Goal: Task Accomplishment & Management: Complete application form

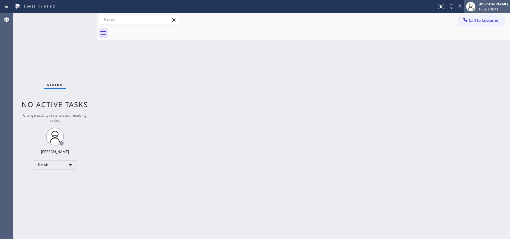
click at [494, 8] on span "Break | 59:13" at bounding box center [489, 9] width 20 height 4
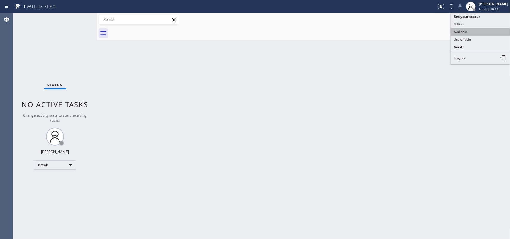
click at [488, 32] on button "Available" at bounding box center [481, 32] width 60 height 8
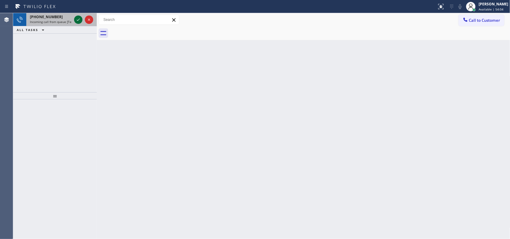
click at [77, 19] on icon at bounding box center [78, 19] width 7 height 7
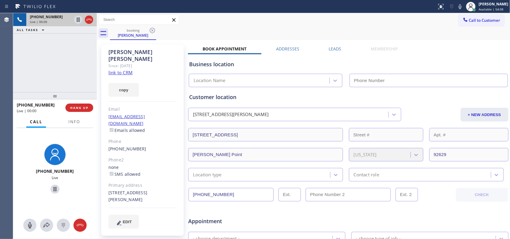
type input "[PHONE_NUMBER]"
click at [123, 70] on link "link to CRM" at bounding box center [121, 73] width 24 height 6
click at [28, 228] on icon at bounding box center [29, 225] width 7 height 7
click at [54, 189] on icon at bounding box center [55, 189] width 3 height 4
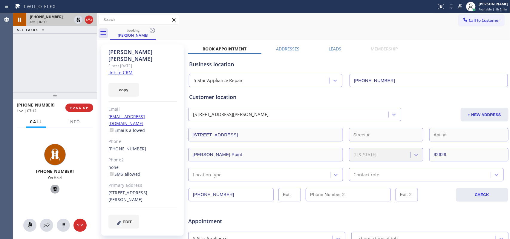
drag, startPoint x: 29, startPoint y: 228, endPoint x: 53, endPoint y: 202, distance: 35.5
click at [29, 228] on icon at bounding box center [29, 225] width 7 height 7
click at [53, 188] on icon at bounding box center [55, 189] width 4 height 4
click at [284, 30] on div "booking [PERSON_NAME]" at bounding box center [310, 33] width 401 height 13
click at [31, 225] on icon at bounding box center [29, 225] width 7 height 7
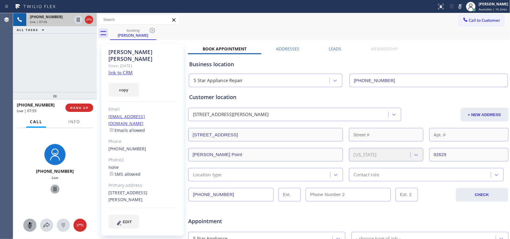
click at [53, 187] on icon at bounding box center [54, 189] width 7 height 7
drag, startPoint x: 31, startPoint y: 226, endPoint x: 53, endPoint y: 191, distance: 41.1
click at [31, 225] on icon at bounding box center [30, 226] width 4 height 6
click at [53, 187] on icon at bounding box center [54, 189] width 7 height 7
click at [88, 109] on span "HANG UP" at bounding box center [79, 108] width 18 height 4
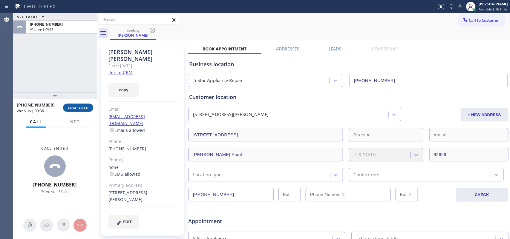
drag, startPoint x: 72, startPoint y: 108, endPoint x: 76, endPoint y: 108, distance: 3.6
click at [72, 108] on span "COMPLETE" at bounding box center [78, 108] width 21 height 4
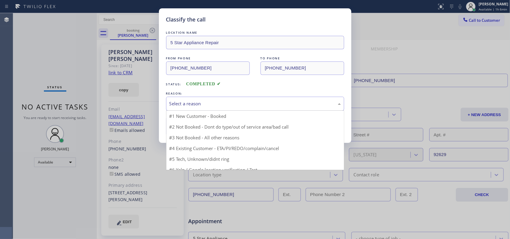
click at [219, 104] on div "Select a reason" at bounding box center [256, 103] width 172 height 7
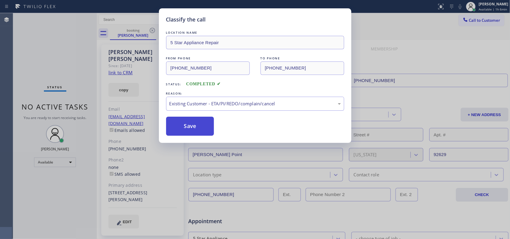
click at [198, 123] on button "Save" at bounding box center [190, 126] width 48 height 19
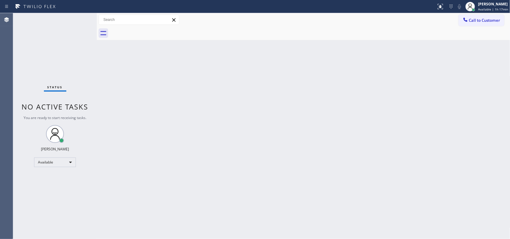
click at [126, 77] on div "Back to Dashboard Change Sender ID Customers Technicians Select a contact Outbo…" at bounding box center [304, 126] width 414 height 226
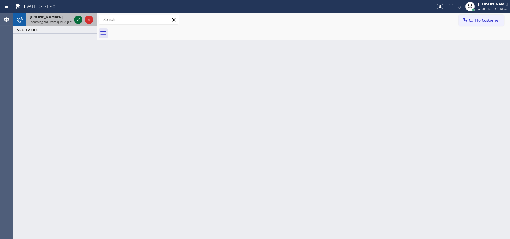
click at [78, 20] on icon at bounding box center [78, 20] width 3 height 2
click at [76, 20] on icon at bounding box center [78, 19] width 7 height 7
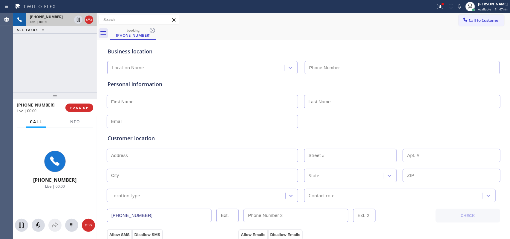
type input "[PHONE_NUMBER]"
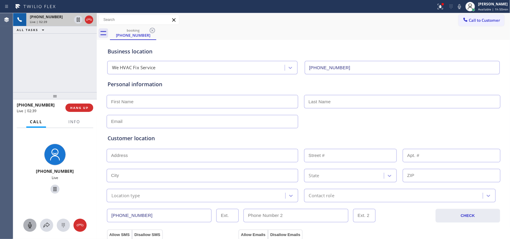
click at [32, 223] on icon at bounding box center [29, 225] width 7 height 7
click at [51, 190] on icon at bounding box center [54, 189] width 7 height 7
click at [30, 222] on icon at bounding box center [29, 225] width 7 height 7
click at [51, 188] on icon at bounding box center [54, 189] width 7 height 7
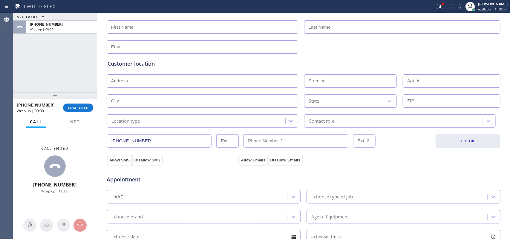
drag, startPoint x: 154, startPoint y: 141, endPoint x: 89, endPoint y: 136, distance: 65.0
click at [89, 136] on div "ALL TASKS ALL TASKS ACTIVE TASKS TASKS IN WRAP UP [PHONE_NUMBER] Wrap up | 00:0…" at bounding box center [261, 126] width 497 height 226
drag, startPoint x: 81, startPoint y: 106, endPoint x: 148, endPoint y: 118, distance: 68.0
click at [81, 107] on span "COMPLETE" at bounding box center [78, 108] width 21 height 4
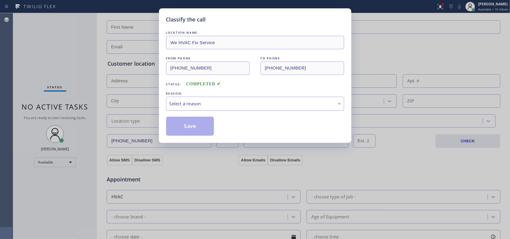
click at [205, 102] on div "Select a reason" at bounding box center [256, 103] width 172 height 7
click at [191, 126] on button "Save" at bounding box center [190, 126] width 48 height 19
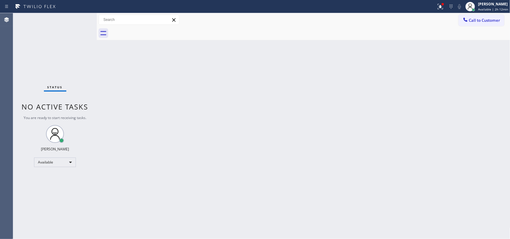
drag, startPoint x: 77, startPoint y: 23, endPoint x: 76, endPoint y: 31, distance: 8.8
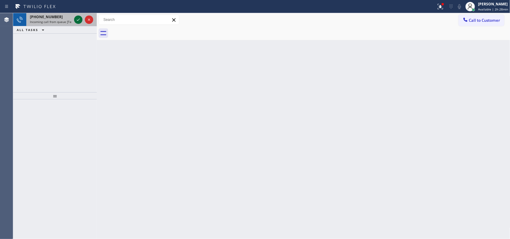
click at [77, 20] on icon at bounding box center [78, 19] width 7 height 7
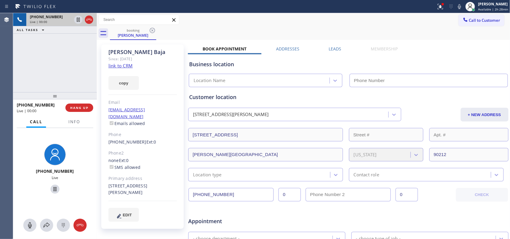
type input "[PHONE_NUMBER]"
click at [126, 63] on link "link to CRM" at bounding box center [121, 66] width 24 height 6
drag, startPoint x: 141, startPoint y: 51, endPoint x: 109, endPoint y: 53, distance: 31.7
click at [109, 53] on div "[PERSON_NAME]" at bounding box center [143, 52] width 68 height 7
copy div "[PERSON_NAME]"
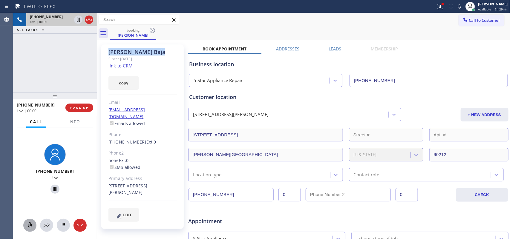
click at [29, 226] on icon at bounding box center [30, 226] width 4 height 6
click at [54, 188] on icon at bounding box center [54, 189] width 7 height 7
drag, startPoint x: 142, startPoint y: 187, endPoint x: 108, endPoint y: 181, distance: 35.2
click at [108, 181] on div "[PERSON_NAME] Since: [DATE] link to CRM copy Email [EMAIL_ADDRESS][DOMAIN_NAME]…" at bounding box center [142, 137] width 83 height 185
copy div "[STREET_ADDRESS][PERSON_NAME]"
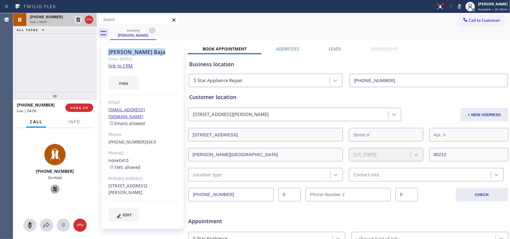
drag, startPoint x: 32, startPoint y: 222, endPoint x: 35, endPoint y: 216, distance: 7.2
click at [32, 222] on button at bounding box center [29, 225] width 13 height 13
click at [53, 187] on icon at bounding box center [54, 189] width 7 height 7
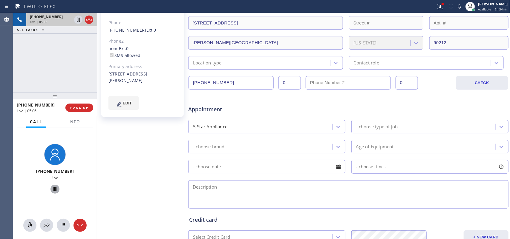
scroll to position [187, 0]
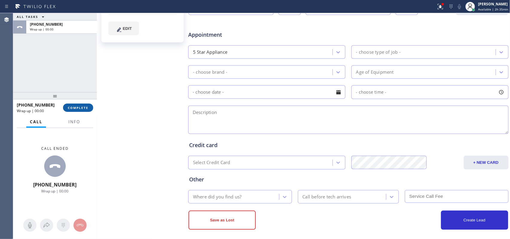
click at [71, 109] on span "COMPLETE" at bounding box center [78, 108] width 21 height 4
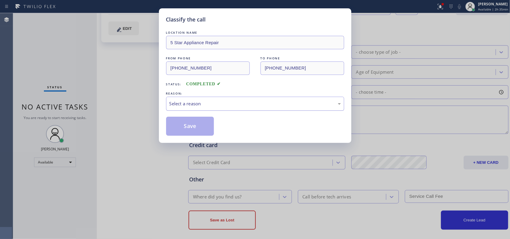
drag, startPoint x: 187, startPoint y: 106, endPoint x: 190, endPoint y: 103, distance: 4.9
click at [189, 103] on div "Select a reason" at bounding box center [256, 103] width 172 height 7
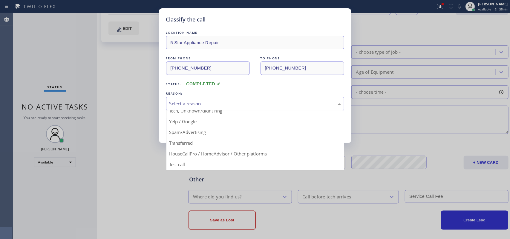
scroll to position [4, 0]
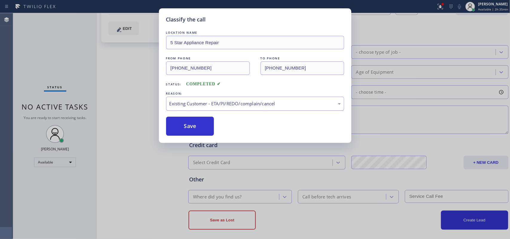
click at [211, 138] on div "Classify the call LOCATION NAME 5 Star Appliance Repair FROM PHONE [PHONE_NUMBE…" at bounding box center [255, 75] width 193 height 135
click at [193, 125] on button "Save" at bounding box center [190, 126] width 48 height 19
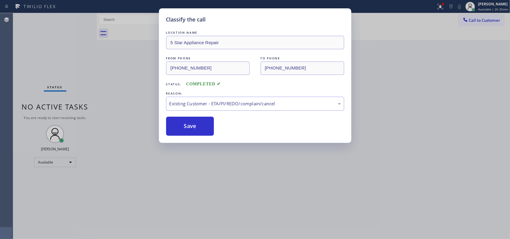
scroll to position [0, 0]
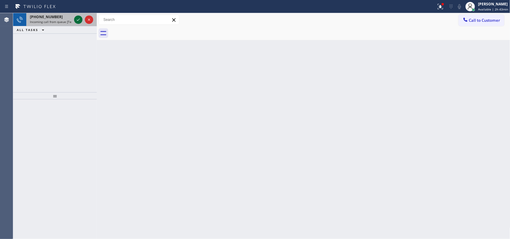
click at [79, 17] on icon at bounding box center [78, 19] width 7 height 7
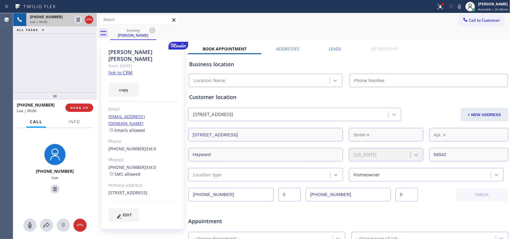
type input "[PHONE_NUMBER]"
click at [128, 62] on div "Since: [DATE]" at bounding box center [143, 65] width 68 height 7
click at [126, 70] on link "link to CRM" at bounding box center [121, 73] width 24 height 6
click at [32, 225] on icon at bounding box center [29, 225] width 7 height 7
click at [52, 189] on icon at bounding box center [54, 189] width 7 height 7
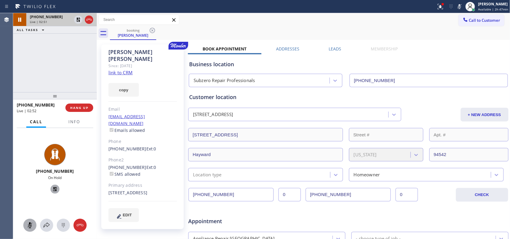
drag, startPoint x: 27, startPoint y: 225, endPoint x: 32, endPoint y: 220, distance: 6.8
click at [27, 226] on icon at bounding box center [29, 225] width 7 height 7
click at [55, 189] on icon at bounding box center [54, 189] width 7 height 7
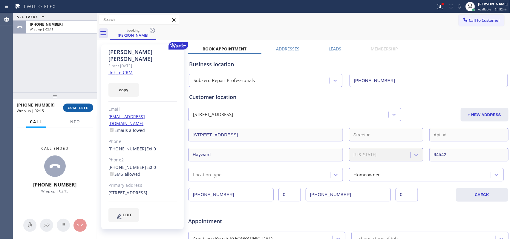
click at [81, 106] on span "COMPLETE" at bounding box center [78, 108] width 21 height 4
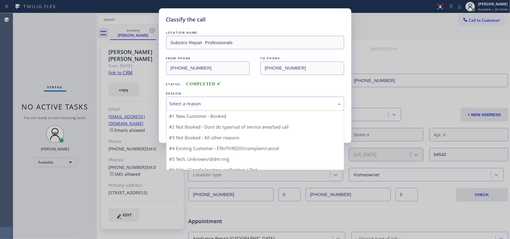
click at [228, 102] on div "Select a reason" at bounding box center [256, 103] width 172 height 7
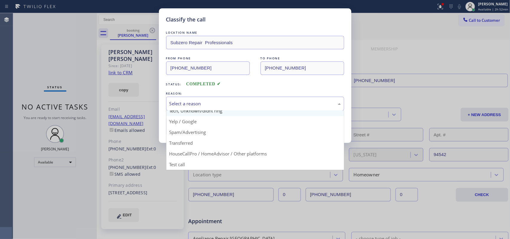
scroll to position [4, 0]
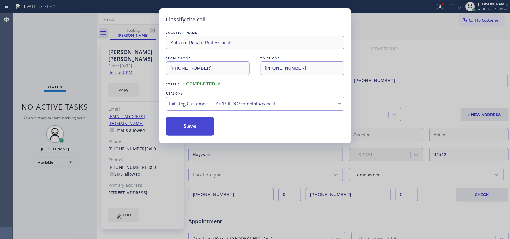
click at [207, 129] on button "Save" at bounding box center [190, 126] width 48 height 19
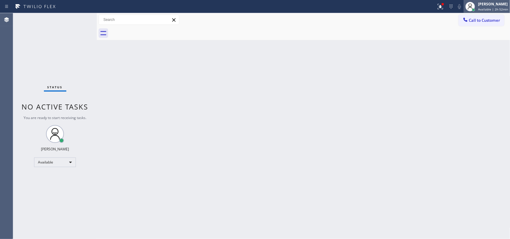
click at [489, 7] on span "Available | 2h 52min" at bounding box center [493, 9] width 30 height 4
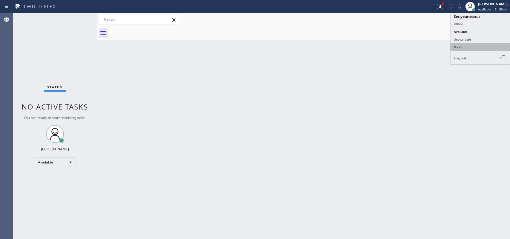
click at [476, 48] on button "Break" at bounding box center [481, 47] width 60 height 8
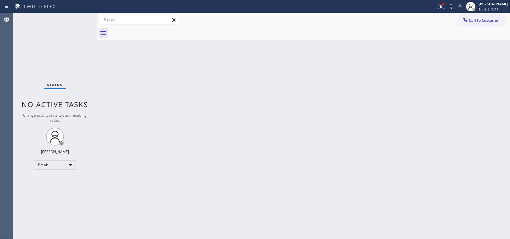
drag, startPoint x: 184, startPoint y: 58, endPoint x: 169, endPoint y: 3, distance: 57.0
click at [184, 58] on div "Back to Dashboard Change Sender ID Customers Technicians Select a contact Outbo…" at bounding box center [304, 126] width 414 height 226
click at [499, 7] on span "Break | 15:52" at bounding box center [489, 9] width 20 height 4
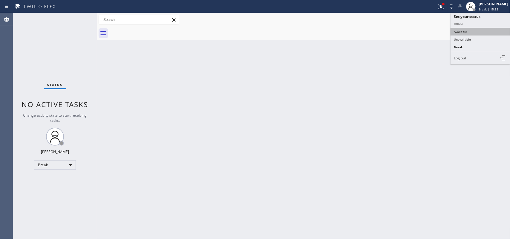
click at [467, 33] on button "Available" at bounding box center [481, 32] width 60 height 8
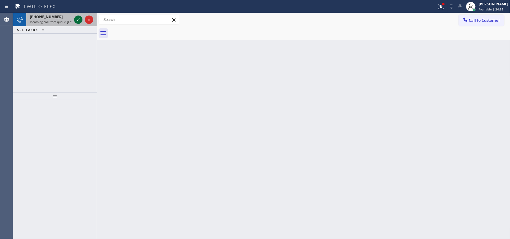
click at [75, 18] on icon at bounding box center [78, 19] width 7 height 7
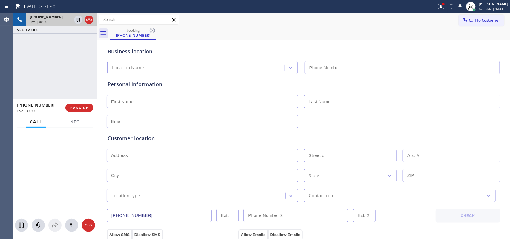
type input "[PHONE_NUMBER]"
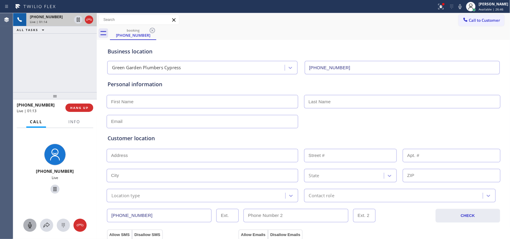
click at [30, 226] on icon at bounding box center [29, 225] width 7 height 7
click at [51, 187] on icon at bounding box center [54, 189] width 7 height 7
click at [190, 43] on div "Business location [GEOGRAPHIC_DATA] Plumbers Cypress [PHONE_NUMBER]" at bounding box center [303, 58] width 395 height 33
click at [31, 226] on icon at bounding box center [30, 226] width 4 height 6
click at [51, 192] on icon at bounding box center [54, 189] width 7 height 7
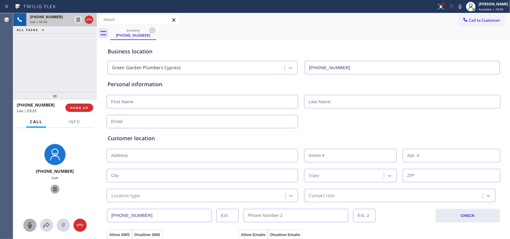
click at [173, 102] on input "text" at bounding box center [203, 101] width 192 height 13
type input "Bookie"
click at [317, 100] on input "text" at bounding box center [402, 101] width 196 height 13
click at [305, 102] on input "[PERSON_NAME]" at bounding box center [402, 101] width 196 height 13
type input "[PERSON_NAME]"
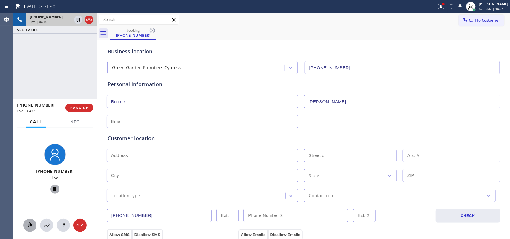
click at [123, 120] on input "text" at bounding box center [203, 121] width 192 height 13
paste input "[EMAIL_ADDRESS][DOMAIN_NAME]"
type input "[EMAIL_ADDRESS][DOMAIN_NAME]"
click at [138, 158] on input "text" at bounding box center [203, 155] width 192 height 13
paste input "[STREET_ADDRESS],"
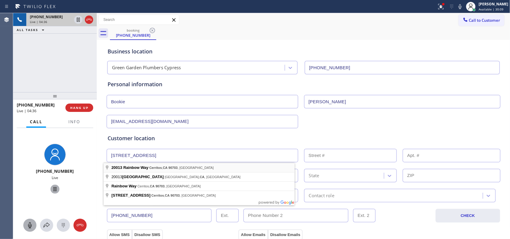
type input "[STREET_ADDRESS]"
type input "20013"
type input "Cerritos"
type input "90703"
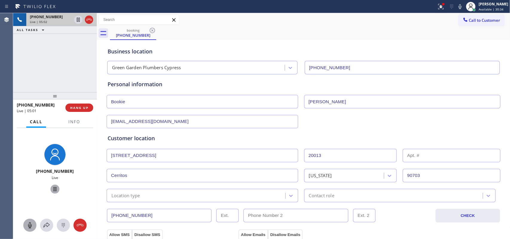
scroll to position [75, 0]
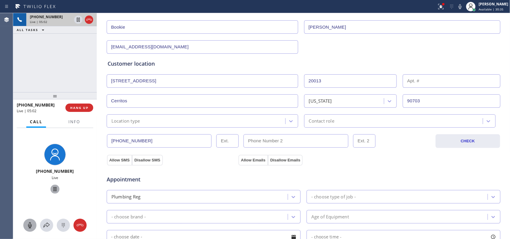
click at [254, 118] on div "Location type" at bounding box center [197, 121] width 177 height 10
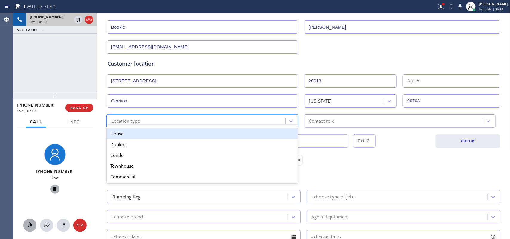
click at [239, 133] on div "House" at bounding box center [203, 134] width 192 height 11
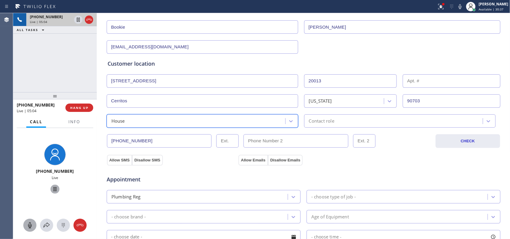
click at [315, 121] on div "Contact role" at bounding box center [321, 121] width 25 height 7
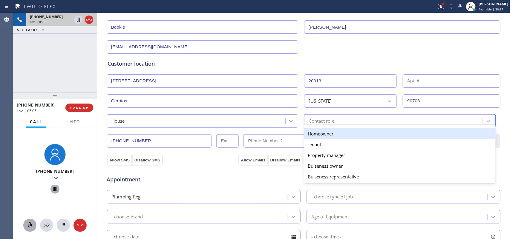
click at [324, 134] on div "Homeowner" at bounding box center [400, 134] width 192 height 11
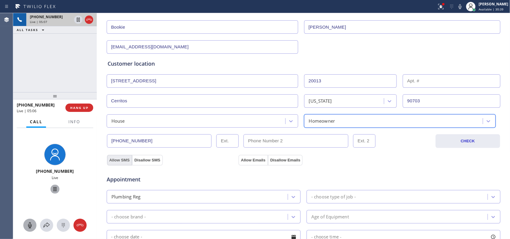
click at [117, 160] on button "Allow SMS" at bounding box center [119, 160] width 25 height 11
click at [245, 159] on button "Allow Emails" at bounding box center [253, 160] width 29 height 11
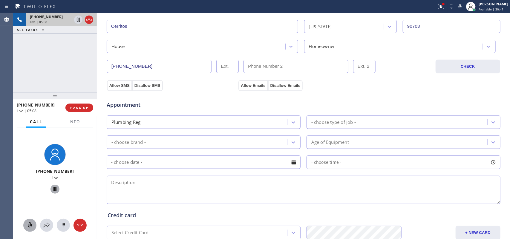
scroll to position [187, 0]
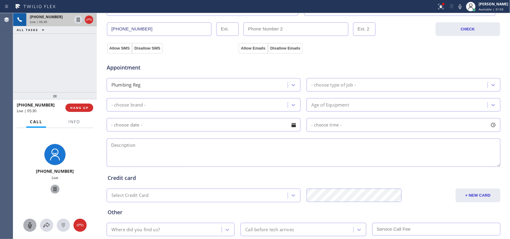
click at [29, 226] on icon at bounding box center [29, 225] width 7 height 7
click at [51, 190] on icon at bounding box center [54, 189] width 7 height 7
click at [385, 86] on div "- choose type of job -" at bounding box center [398, 85] width 179 height 10
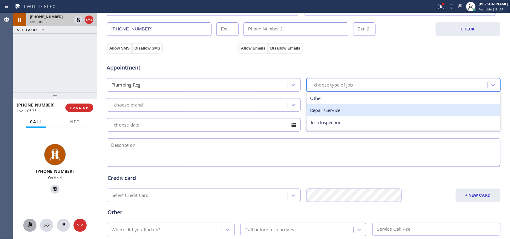
click at [363, 111] on div "Repair/Service" at bounding box center [404, 110] width 194 height 12
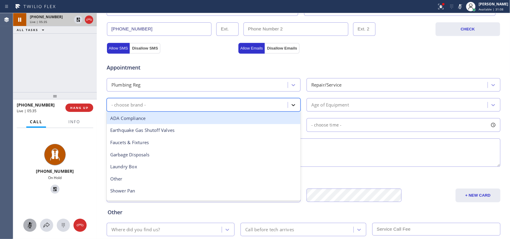
click at [291, 108] on icon at bounding box center [294, 105] width 6 height 6
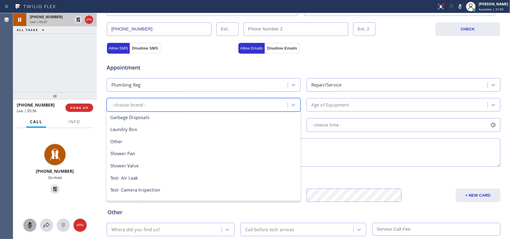
scroll to position [75, 0]
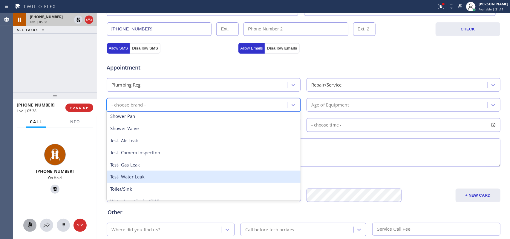
click at [160, 173] on div "Test- Water Leak" at bounding box center [204, 177] width 194 height 12
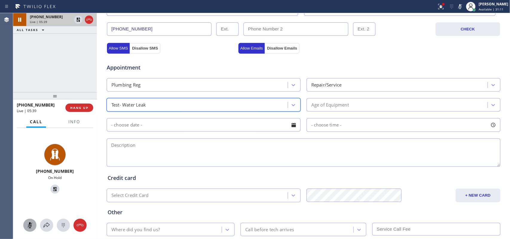
click at [326, 103] on div "Age of Equipment" at bounding box center [331, 105] width 38 height 7
drag, startPoint x: 27, startPoint y: 228, endPoint x: 59, endPoint y: 199, distance: 42.5
click at [28, 226] on icon at bounding box center [29, 225] width 7 height 7
click at [53, 192] on icon at bounding box center [55, 189] width 4 height 4
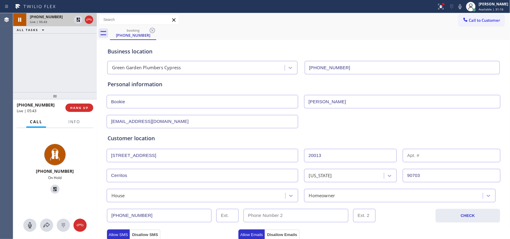
scroll to position [187, 0]
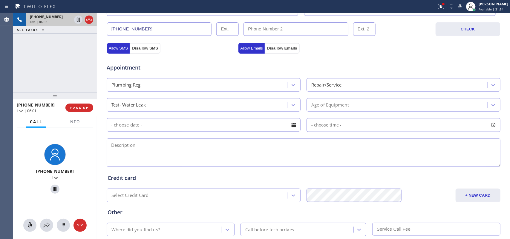
click at [378, 104] on div "Age of Equipment" at bounding box center [398, 105] width 179 height 10
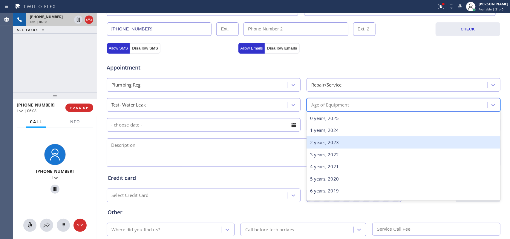
scroll to position [225, 0]
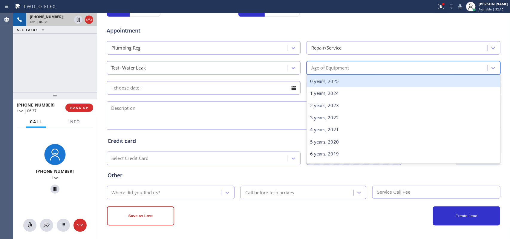
click at [353, 69] on div "Age of Equipment" at bounding box center [398, 68] width 179 height 10
click at [348, 70] on div "Age of Equipment" at bounding box center [398, 68] width 179 height 10
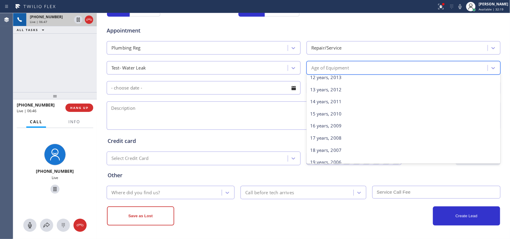
scroll to position [187, 0]
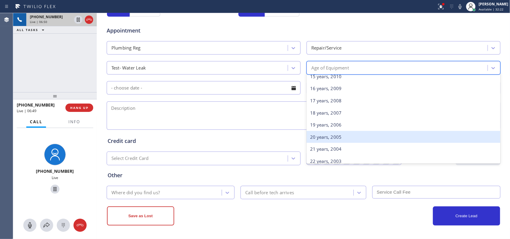
click at [338, 136] on div "20 years, 2005" at bounding box center [404, 137] width 194 height 12
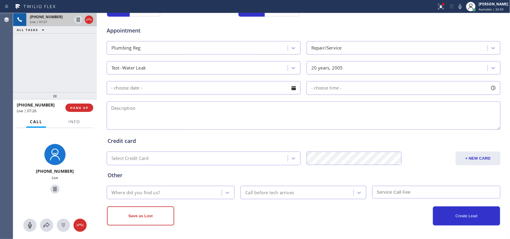
click at [293, 91] on div at bounding box center [294, 88] width 10 height 10
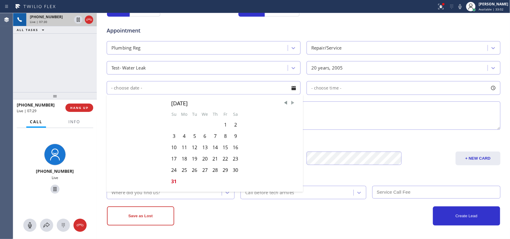
click at [290, 103] on span "Next Month" at bounding box center [293, 103] width 6 height 6
click at [184, 126] on div "1" at bounding box center [184, 124] width 10 height 11
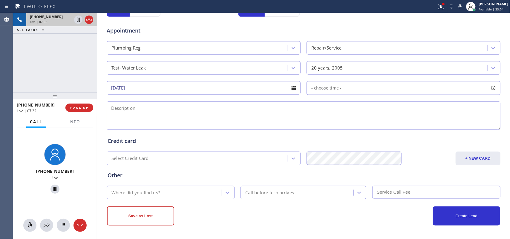
click at [416, 88] on div "- choose time -" at bounding box center [404, 88] width 194 height 14
drag, startPoint x: 311, startPoint y: 124, endPoint x: 439, endPoint y: 126, distance: 127.7
click at [439, 126] on div at bounding box center [441, 124] width 7 height 13
drag, startPoint x: 310, startPoint y: 124, endPoint x: 394, endPoint y: 125, distance: 84.0
click at [395, 125] on div at bounding box center [398, 124] width 7 height 13
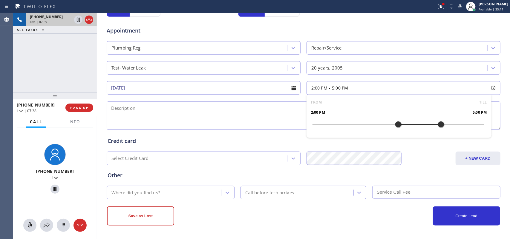
click at [169, 119] on textarea at bounding box center [304, 116] width 394 height 28
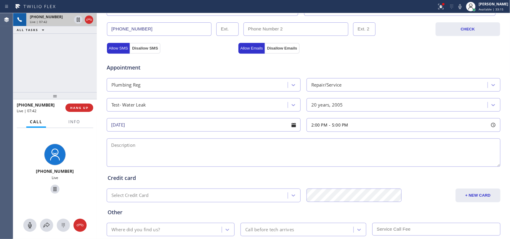
scroll to position [225, 0]
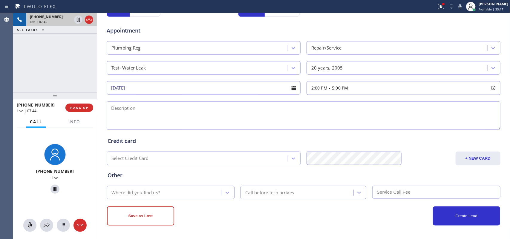
click at [290, 90] on div at bounding box center [294, 88] width 10 height 10
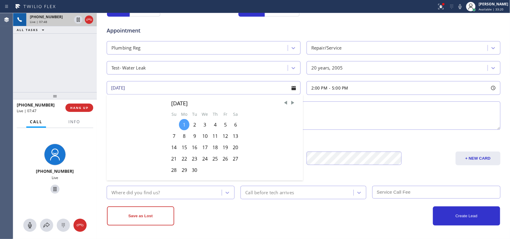
click at [179, 126] on div "1" at bounding box center [184, 124] width 10 height 11
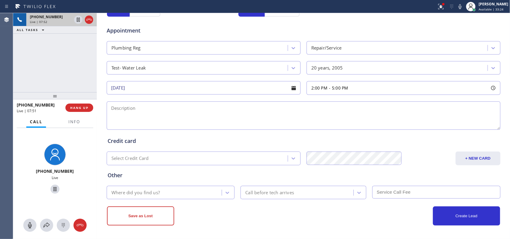
click at [294, 88] on div at bounding box center [294, 88] width 10 height 10
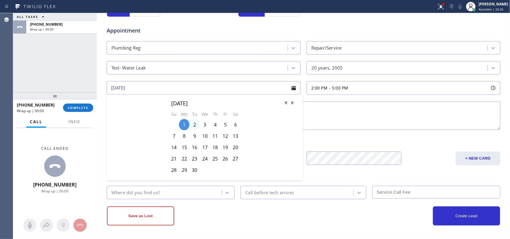
click at [195, 124] on div "2" at bounding box center [195, 124] width 10 height 11
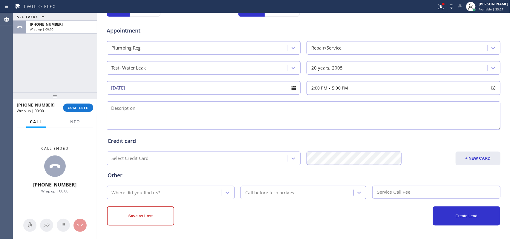
click at [292, 85] on div at bounding box center [294, 88] width 10 height 10
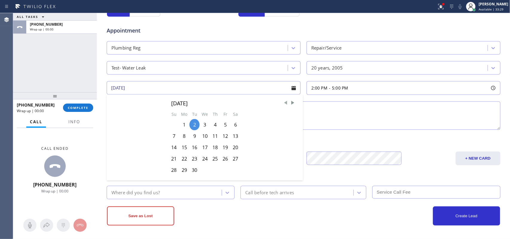
click at [284, 102] on span "Previous Month" at bounding box center [286, 103] width 6 height 6
click at [223, 125] on div "1" at bounding box center [225, 124] width 10 height 11
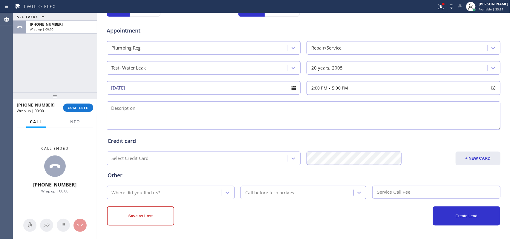
click at [292, 87] on div at bounding box center [294, 88] width 10 height 10
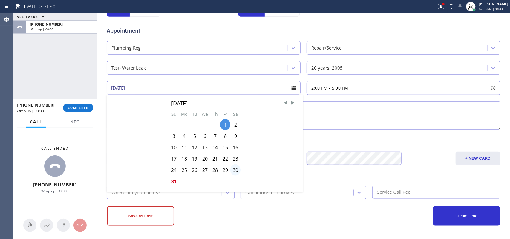
click at [233, 168] on div "30" at bounding box center [235, 170] width 10 height 11
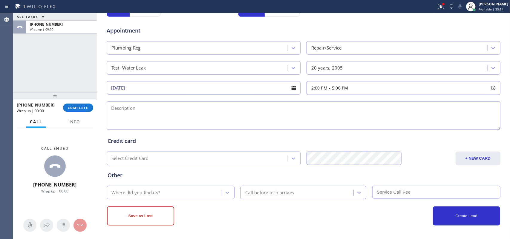
click at [295, 88] on div at bounding box center [294, 88] width 10 height 10
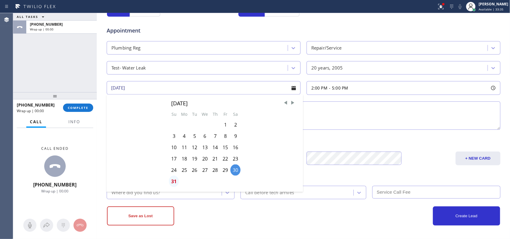
click at [169, 181] on div "31" at bounding box center [174, 181] width 10 height 11
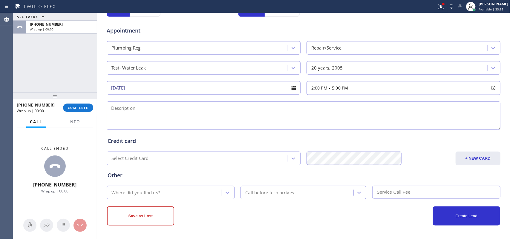
click at [291, 88] on div at bounding box center [294, 88] width 10 height 10
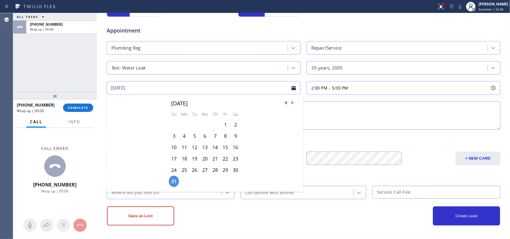
click at [290, 103] on span "Next Month" at bounding box center [293, 103] width 6 height 6
click at [183, 124] on div "1" at bounding box center [184, 124] width 10 height 11
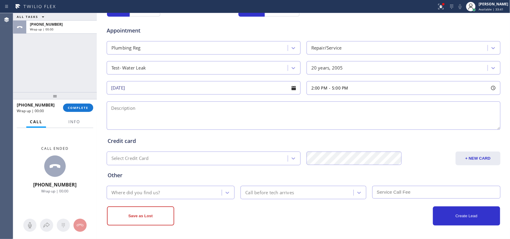
click at [295, 87] on div at bounding box center [294, 88] width 10 height 10
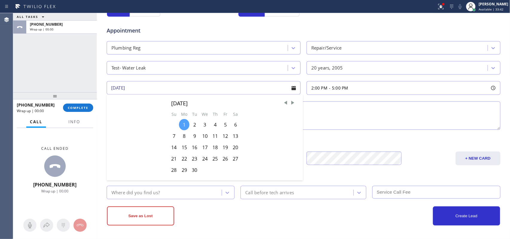
click at [181, 125] on div "1" at bounding box center [184, 124] width 10 height 11
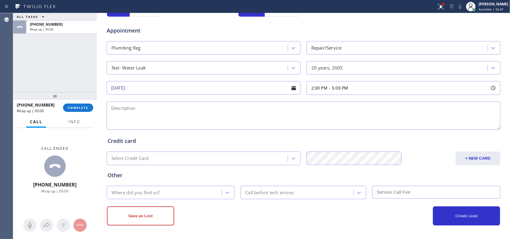
click at [292, 88] on div at bounding box center [294, 88] width 10 height 10
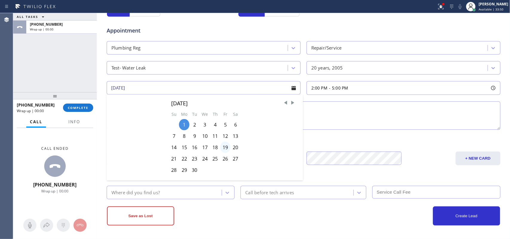
click at [220, 150] on div "19" at bounding box center [225, 147] width 10 height 11
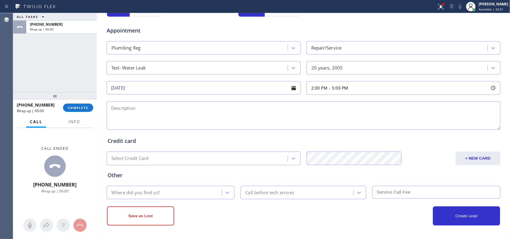
click at [292, 89] on div at bounding box center [294, 88] width 10 height 10
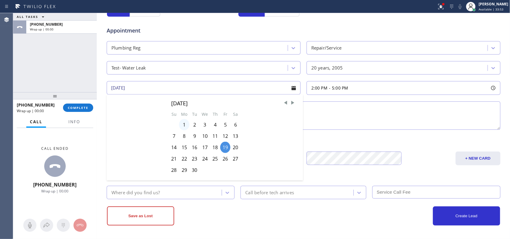
click at [180, 128] on div "1" at bounding box center [184, 124] width 10 height 11
type input "[DATE]"
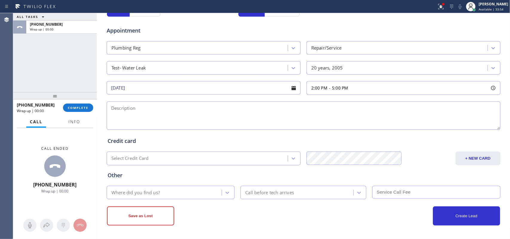
click at [274, 111] on textarea at bounding box center [304, 116] width 394 height 28
click at [70, 122] on span "Info" at bounding box center [74, 121] width 12 height 5
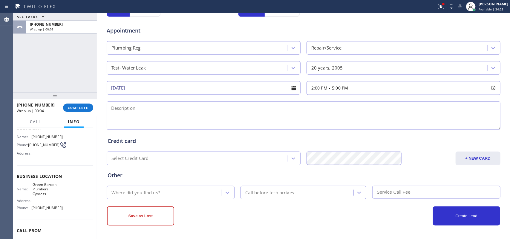
scroll to position [66, 0]
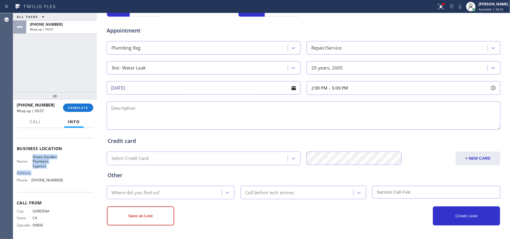
drag, startPoint x: 49, startPoint y: 171, endPoint x: 31, endPoint y: 157, distance: 22.4
click at [31, 157] on div "Name: [GEOGRAPHIC_DATA] Plumbers Cypress Address: Phone: [PHONE_NUMBER]" at bounding box center [40, 170] width 46 height 30
click at [58, 162] on span "Green Garden Plumbers Cypress" at bounding box center [48, 162] width 30 height 14
drag, startPoint x: 37, startPoint y: 159, endPoint x: 31, endPoint y: 156, distance: 6.5
click at [33, 156] on span "Green Garden Plumbers Cypress" at bounding box center [48, 162] width 30 height 14
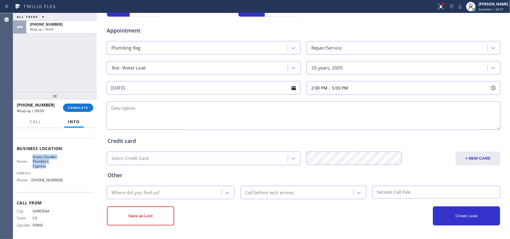
copy span "Green Garden Plumbers Cypress"
click at [305, 107] on textarea at bounding box center [304, 116] width 394 height 28
paste textarea "2-5/ free scf/house-ho/ there's a pipe leaking, know's where the pipe is/ [STRE…"
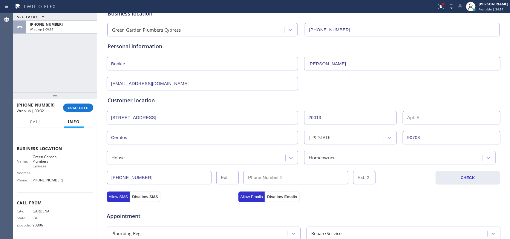
scroll to position [225, 0]
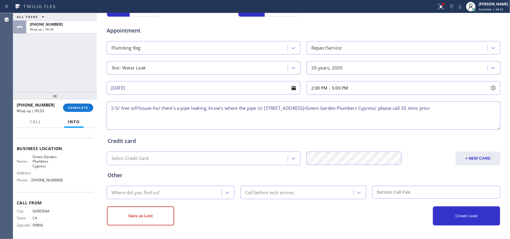
type textarea "2-5/ free scf/house-ho/ there's a pipe leaking, know's where the pipe is/ [STRE…"
click at [233, 192] on div "Where did you find us?" at bounding box center [172, 192] width 132 height 13
click at [192, 196] on div "Where did you find us?" at bounding box center [166, 193] width 114 height 10
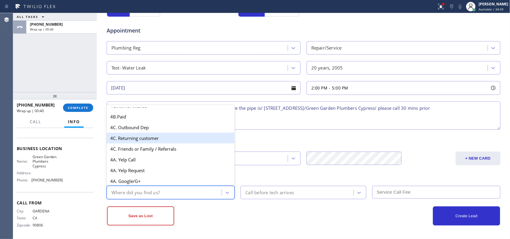
scroll to position [288, 0]
type input "g"
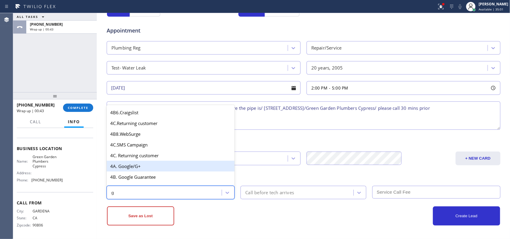
click at [174, 170] on div "4A. Google/G+" at bounding box center [171, 166] width 128 height 11
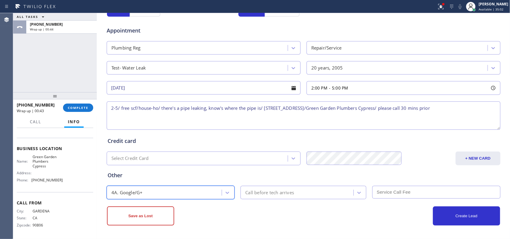
click at [254, 188] on div "Call before tech arrives" at bounding box center [297, 193] width 111 height 10
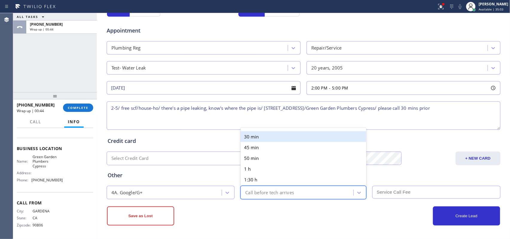
click at [263, 137] on div "30 min" at bounding box center [304, 137] width 126 height 11
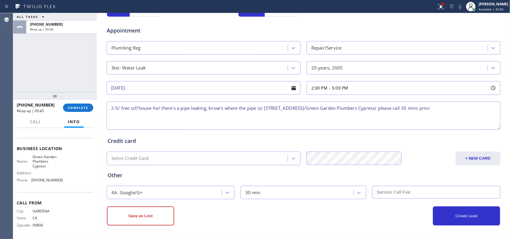
click at [404, 192] on input "text" at bounding box center [436, 192] width 128 height 13
type input "0"
click at [203, 106] on textarea "2-5/ free scf/house-ho/ there's a pipe leaking, know's where the pipe is/ [STRE…" at bounding box center [304, 116] width 394 height 28
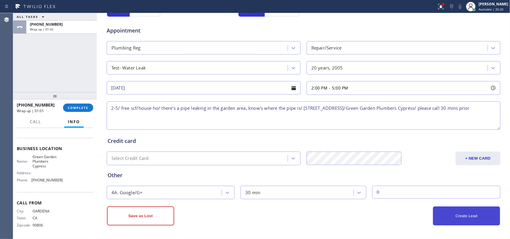
type textarea "2-5/ free scf/house-ho/ there's a pipe leaking in the garden area, know's where…"
click at [463, 211] on button "Create Lead" at bounding box center [466, 216] width 67 height 19
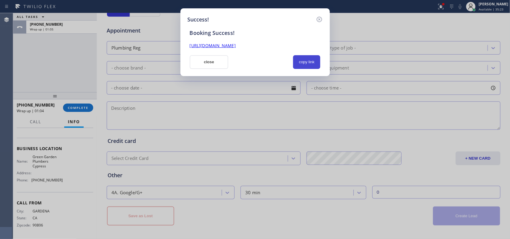
click at [307, 60] on button "copy link" at bounding box center [307, 62] width 28 height 14
click at [236, 44] on link "[URL][DOMAIN_NAME]" at bounding box center [213, 46] width 46 height 6
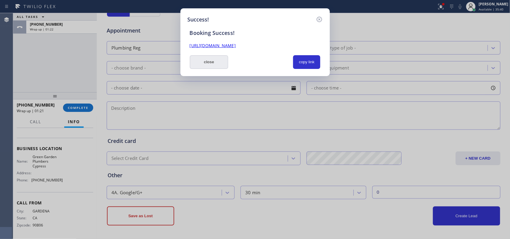
click at [215, 65] on button "close" at bounding box center [209, 62] width 39 height 14
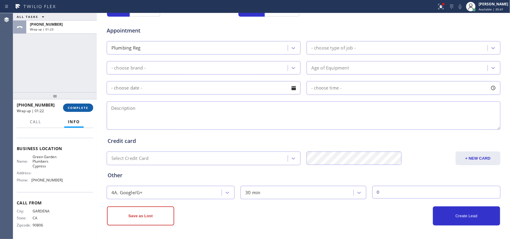
click at [84, 108] on span "COMPLETE" at bounding box center [78, 108] width 21 height 4
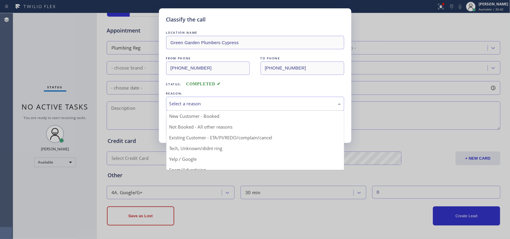
click at [183, 105] on div "Select a reason" at bounding box center [256, 103] width 172 height 7
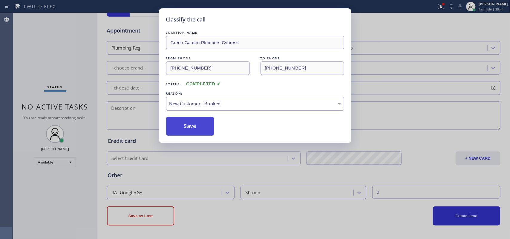
click at [189, 124] on button "Save" at bounding box center [190, 126] width 48 height 19
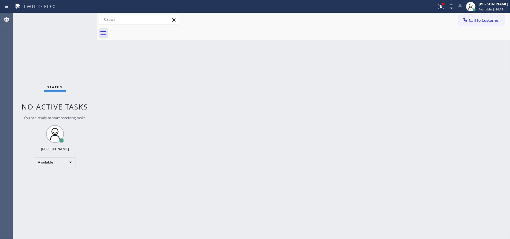
click at [104, 42] on div "Back to Dashboard Change Sender ID Customers Technicians Select a contact Outbo…" at bounding box center [304, 126] width 414 height 226
click at [492, 10] on span "Available | 54:43" at bounding box center [491, 9] width 25 height 4
click at [394, 54] on div "Back to Dashboard Change Sender ID Customers Technicians Select a contact Outbo…" at bounding box center [304, 126] width 414 height 226
click at [500, 8] on span "Available | 54:47" at bounding box center [491, 9] width 25 height 4
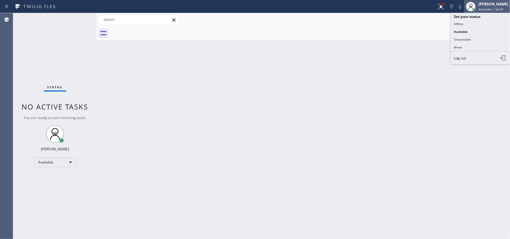
click at [492, 6] on div "[PERSON_NAME]" at bounding box center [494, 3] width 30 height 5
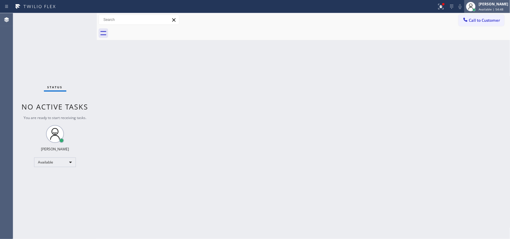
click at [488, 8] on span "Available | 54:48" at bounding box center [491, 9] width 25 height 4
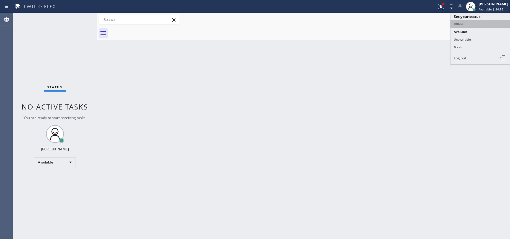
click at [470, 25] on button "Offline" at bounding box center [481, 24] width 60 height 8
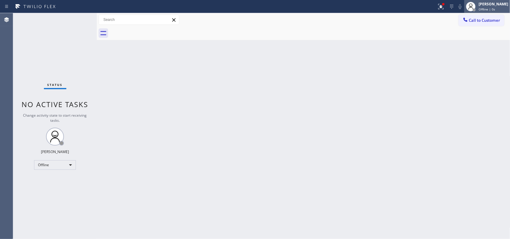
click at [493, 9] on span "Offline | 0s" at bounding box center [487, 9] width 16 height 4
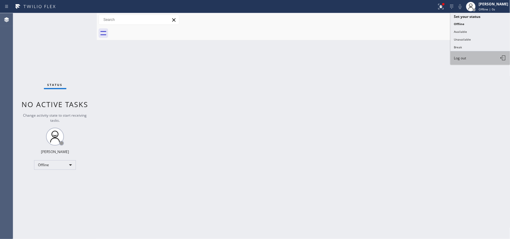
click at [480, 54] on button "Log out" at bounding box center [481, 57] width 60 height 13
